Goal: Complete application form

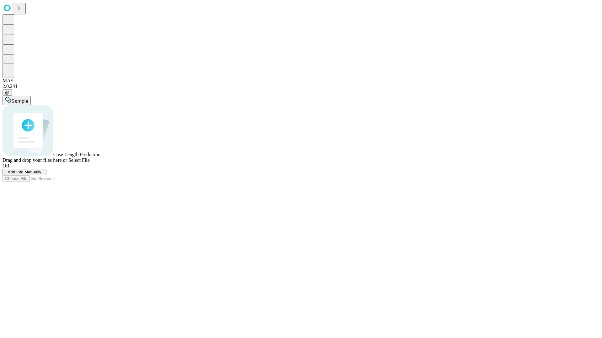
click at [41, 175] on span "Add Info Manually" at bounding box center [25, 172] width 34 height 5
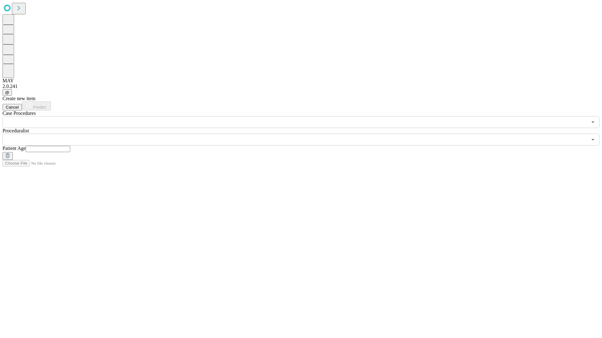
click at [70, 146] on input "text" at bounding box center [48, 149] width 44 height 6
type input "**"
click at [305, 134] on input "text" at bounding box center [295, 140] width 584 height 12
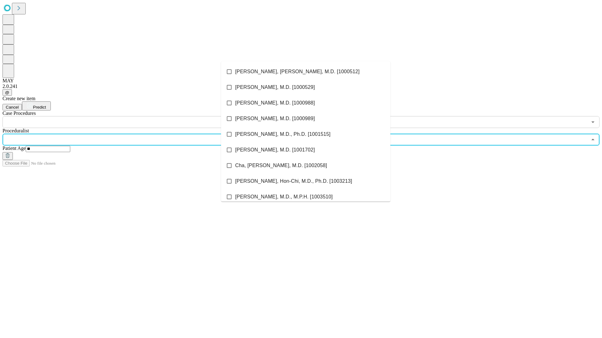
click at [306, 72] on li "[PERSON_NAME], [PERSON_NAME], M.D. [1000512]" at bounding box center [305, 72] width 169 height 16
click at [132, 116] on input "text" at bounding box center [295, 122] width 584 height 12
